Goal: Contribute content

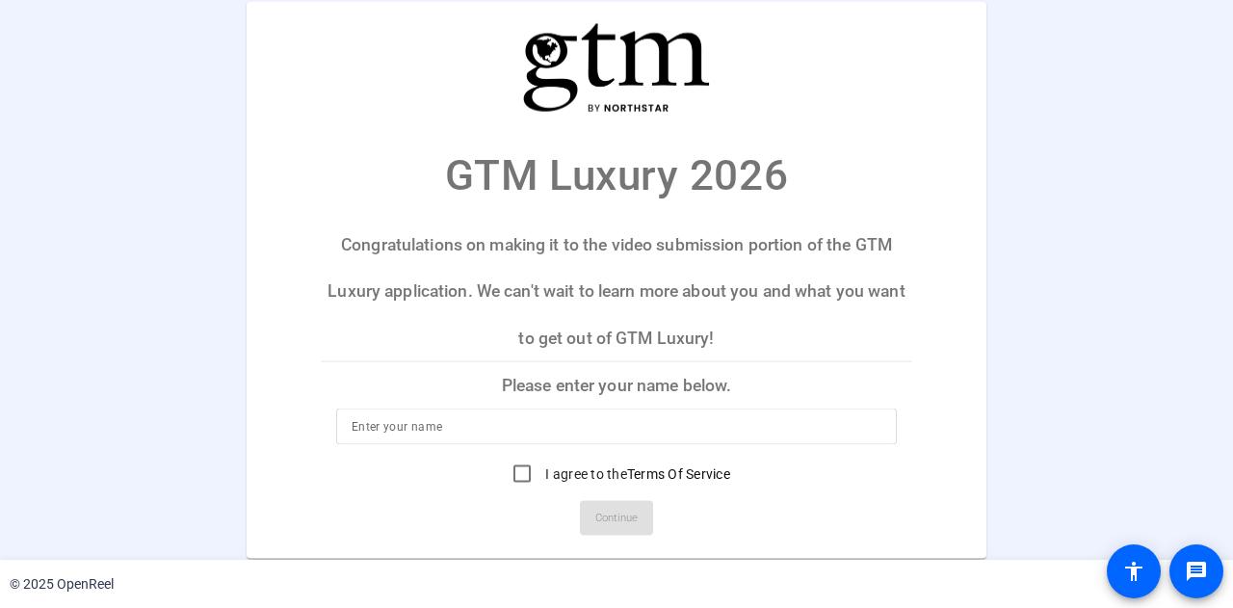
click at [521, 424] on input at bounding box center [616, 426] width 530 height 23
type input "[PERSON_NAME]"
click at [530, 477] on input "I agree to the Terms Of Service" at bounding box center [522, 474] width 39 height 39
checkbox input "true"
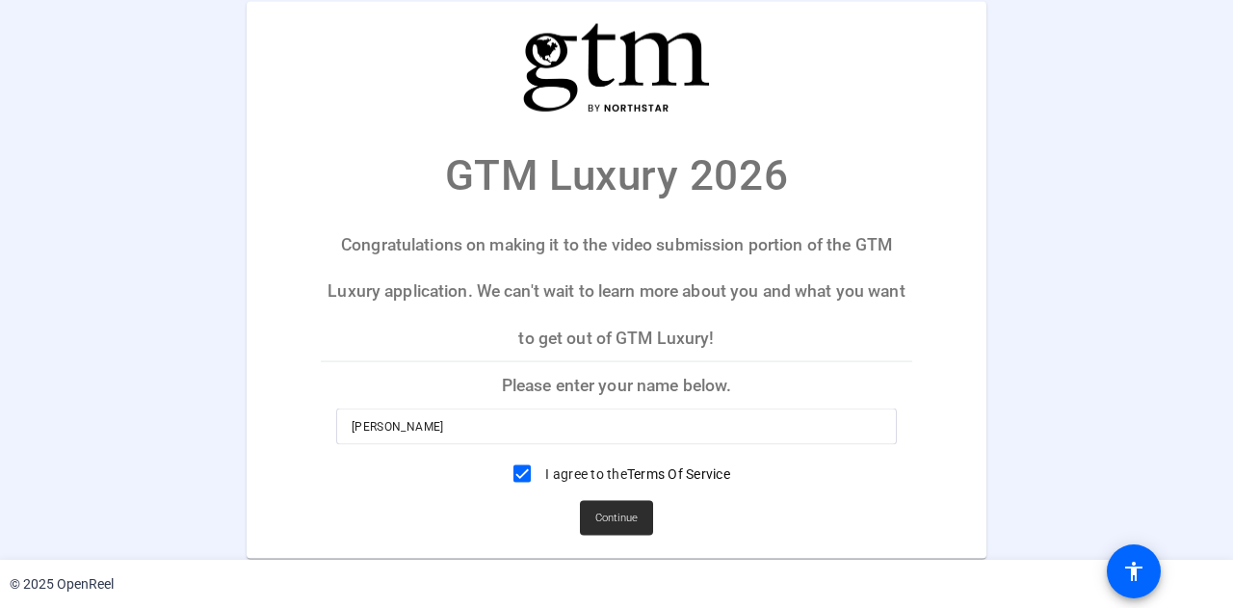
click at [641, 521] on span at bounding box center [616, 518] width 73 height 46
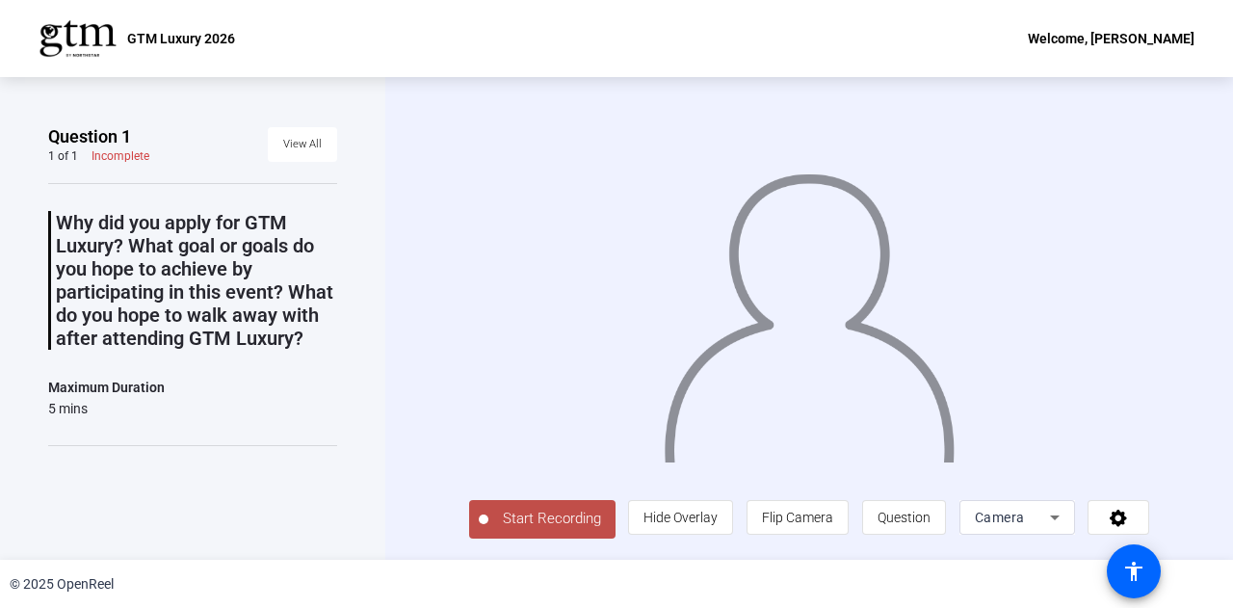
click at [570, 524] on span "Start Recording" at bounding box center [551, 518] width 127 height 22
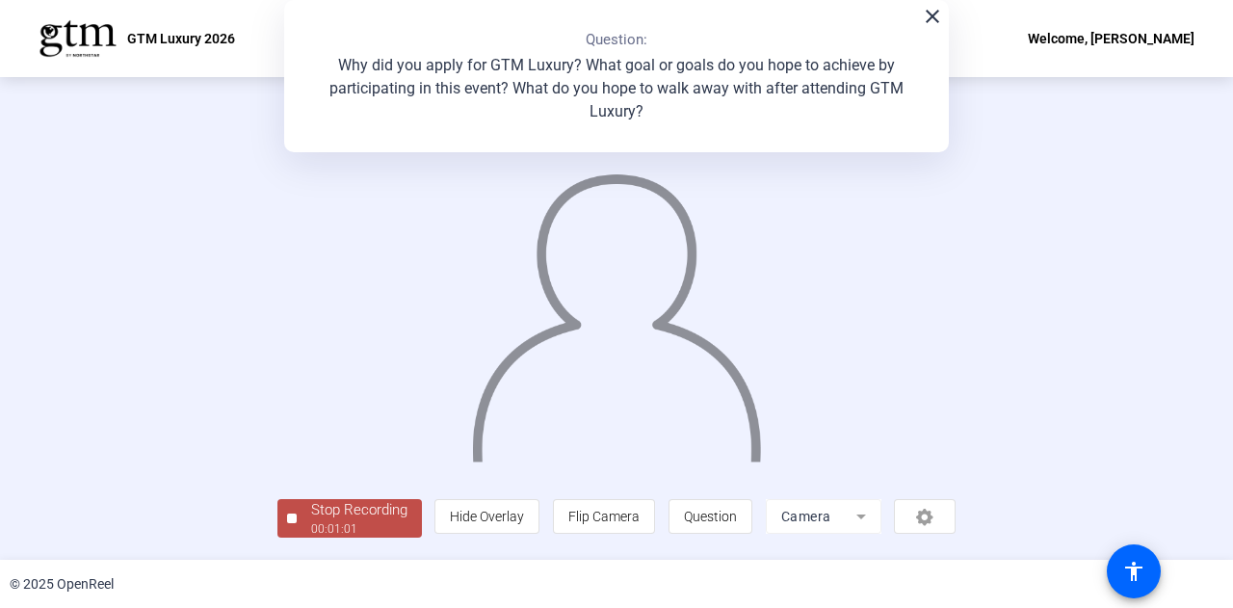
click at [384, 519] on div "Stop Recording" at bounding box center [359, 510] width 96 height 22
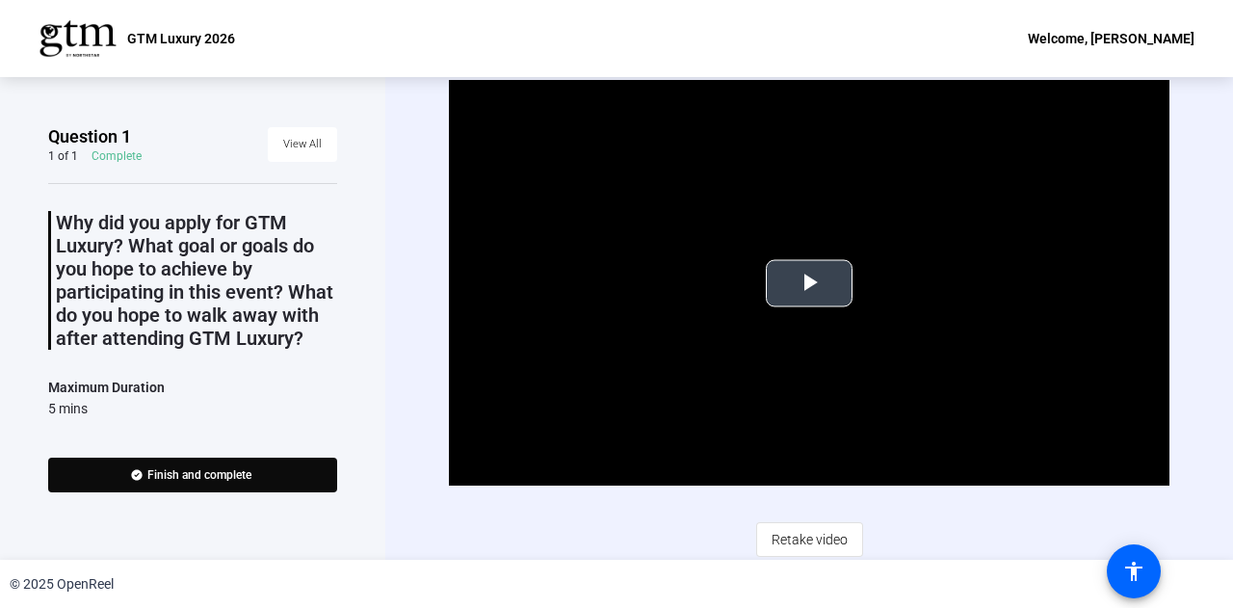
click at [809, 283] on span "Video Player" at bounding box center [809, 283] width 0 height 0
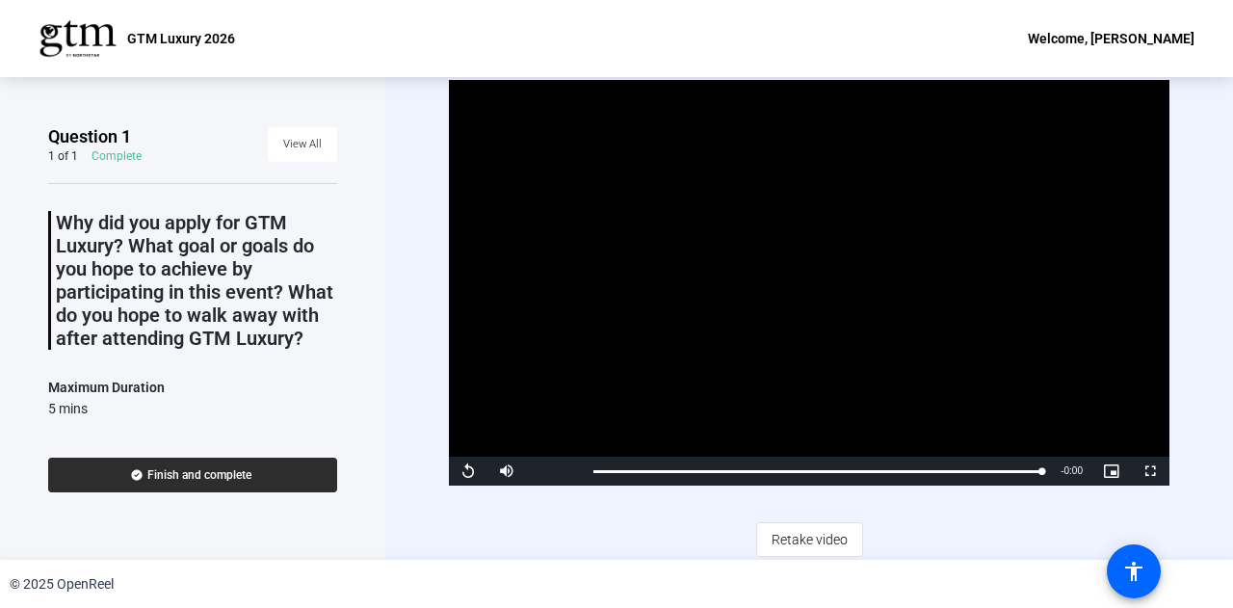
click at [285, 481] on span at bounding box center [192, 475] width 289 height 46
